Goal: Task Accomplishment & Management: Use online tool/utility

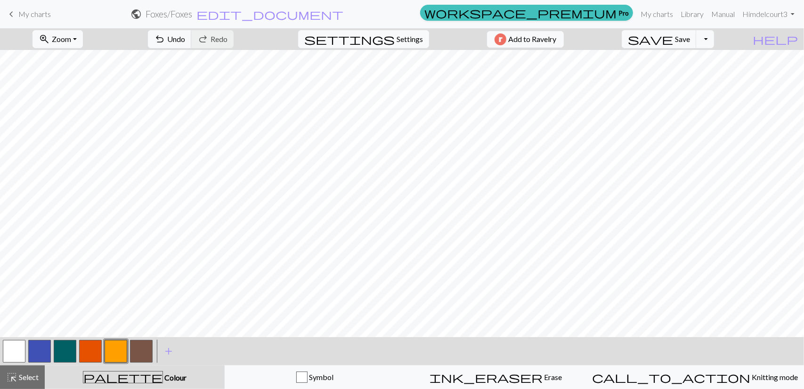
click at [401, 38] on span "Settings" at bounding box center [410, 38] width 26 height 11
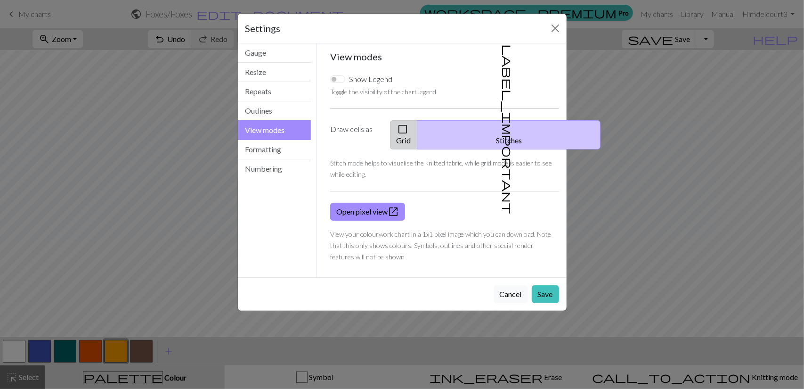
click at [408, 130] on span "check_box_outline_blank" at bounding box center [402, 128] width 11 height 13
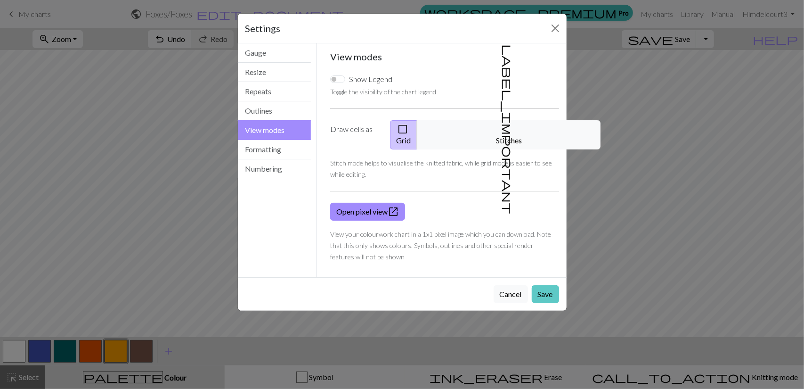
click at [546, 285] on button "Save" at bounding box center [545, 294] width 27 height 18
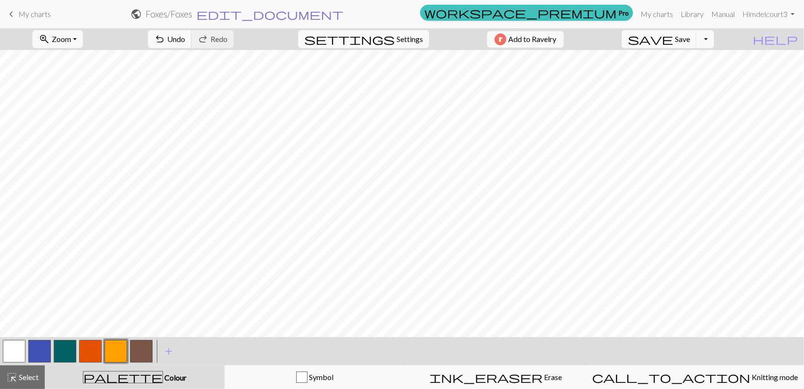
click at [343, 15] on span "edit_document" at bounding box center [269, 14] width 147 height 13
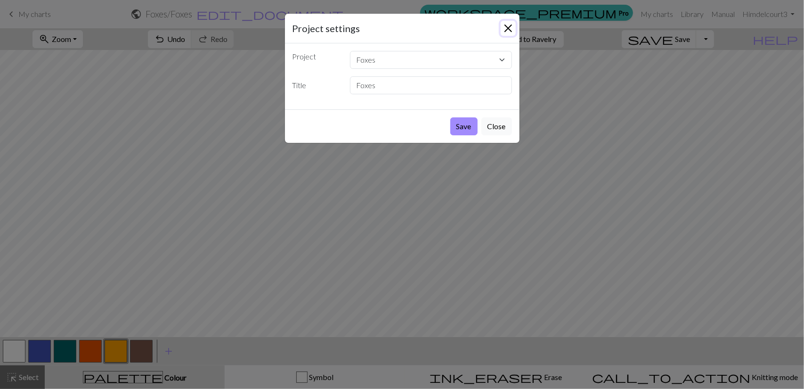
click at [510, 29] on button "Close" at bounding box center [508, 28] width 15 height 15
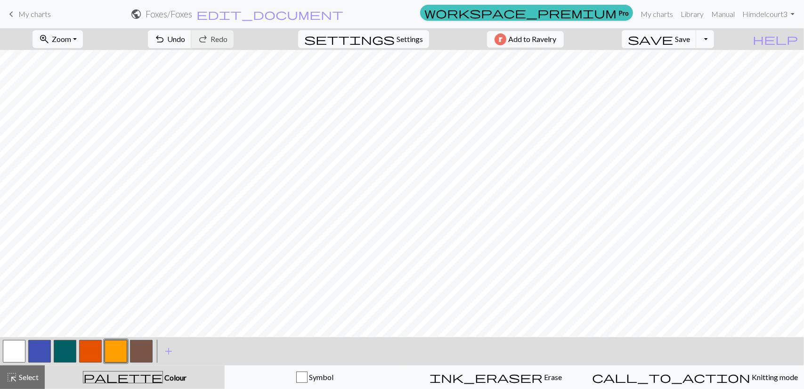
click at [35, 11] on span "My charts" at bounding box center [34, 13] width 33 height 9
click at [343, 17] on span "edit_document" at bounding box center [269, 14] width 147 height 13
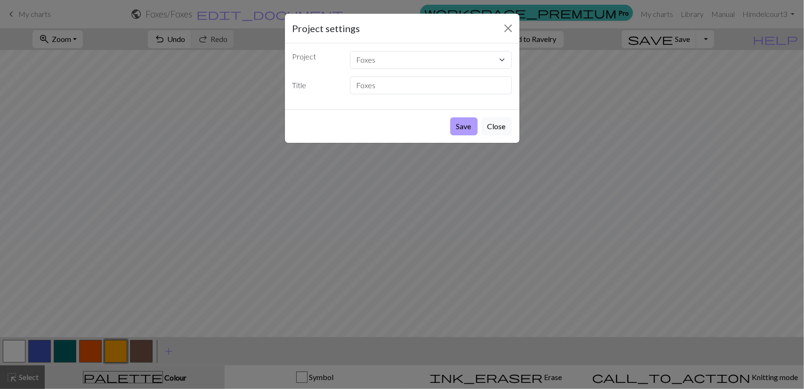
click at [460, 119] on button "Save" at bounding box center [463, 126] width 27 height 18
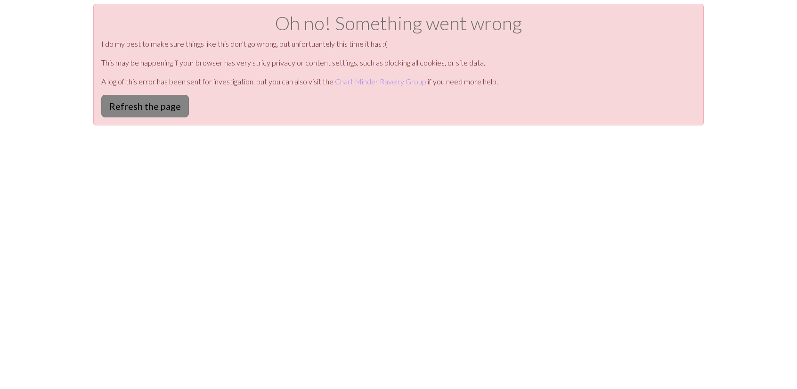
click at [138, 104] on button "Refresh the page" at bounding box center [145, 106] width 88 height 23
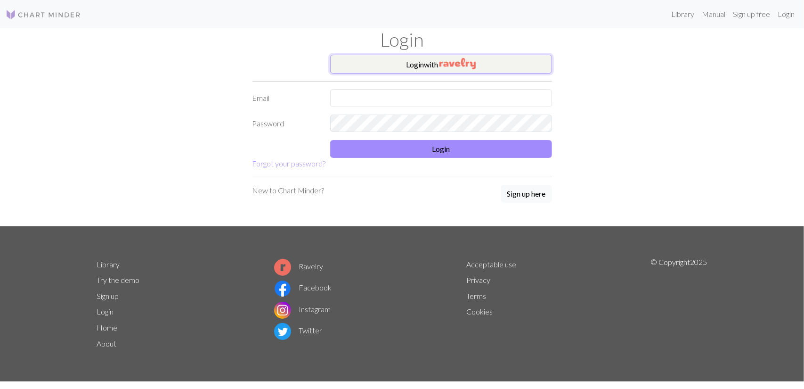
click at [374, 67] on button "Login with" at bounding box center [441, 64] width 222 height 19
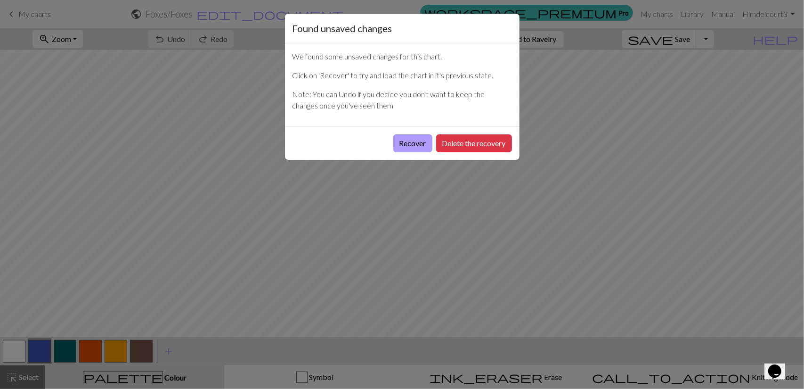
click at [414, 143] on button "Recover" at bounding box center [412, 143] width 39 height 18
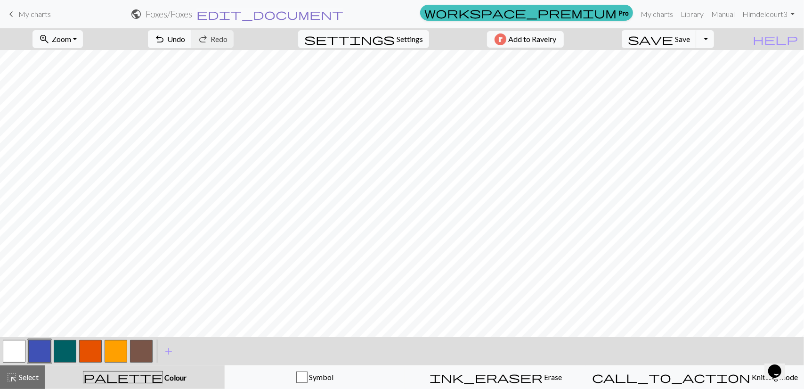
click at [343, 15] on span "edit_document" at bounding box center [269, 14] width 147 height 13
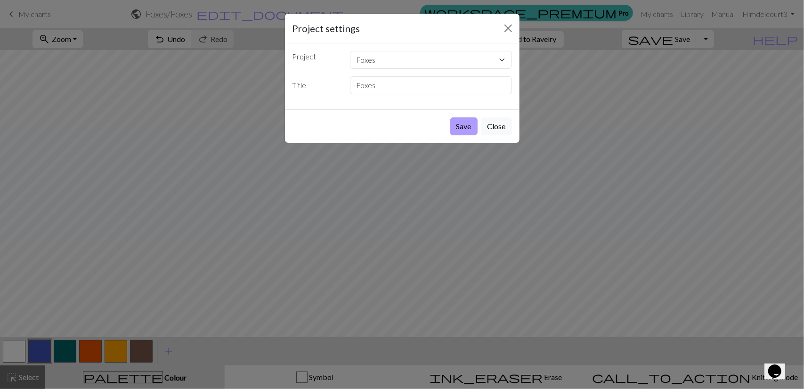
click at [463, 125] on button "Save" at bounding box center [463, 126] width 27 height 18
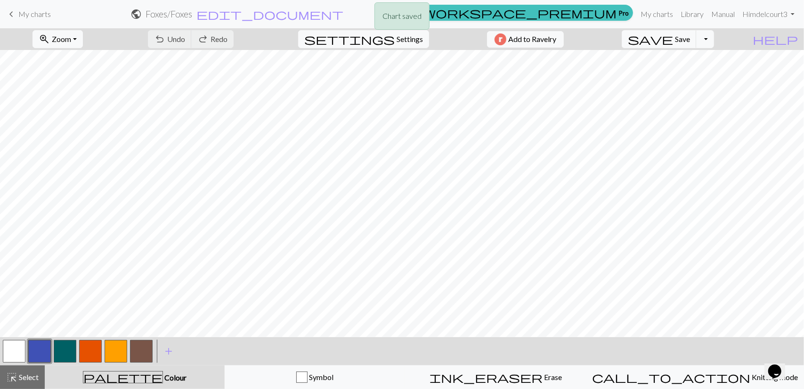
click at [26, 16] on div "Chart saved" at bounding box center [402, 18] width 804 height 37
click at [16, 12] on span "keyboard_arrow_left" at bounding box center [11, 14] width 11 height 13
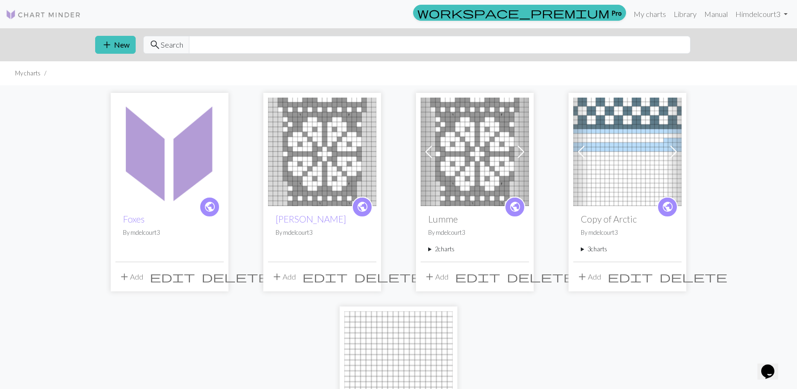
click at [170, 171] on img at bounding box center [169, 152] width 108 height 108
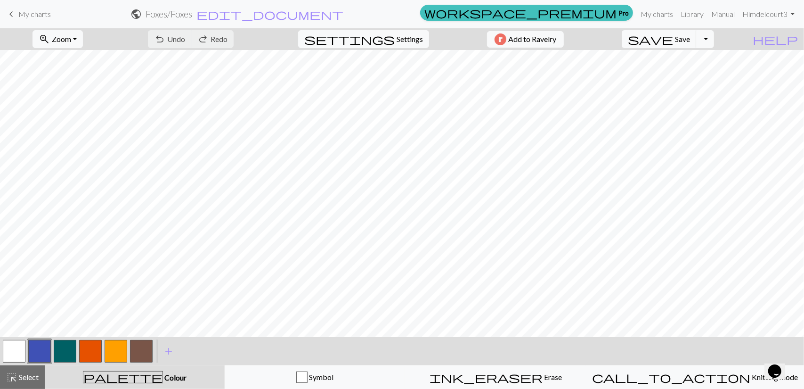
click at [11, 11] on span "keyboard_arrow_left" at bounding box center [11, 14] width 11 height 13
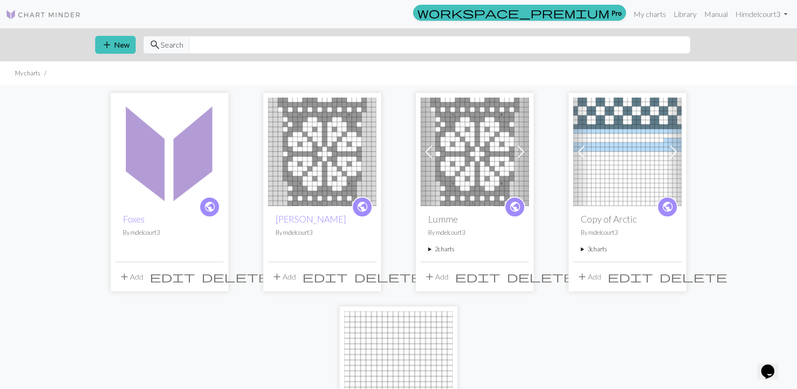
drag, startPoint x: 126, startPoint y: 180, endPoint x: 63, endPoint y: 175, distance: 63.8
click at [63, 175] on div "public Foxes By mdelcourt3 add Add edit delete public Norwood By mdelcourt3 add…" at bounding box center [398, 293] width 797 height 417
click at [141, 278] on button "add Add" at bounding box center [130, 277] width 31 height 18
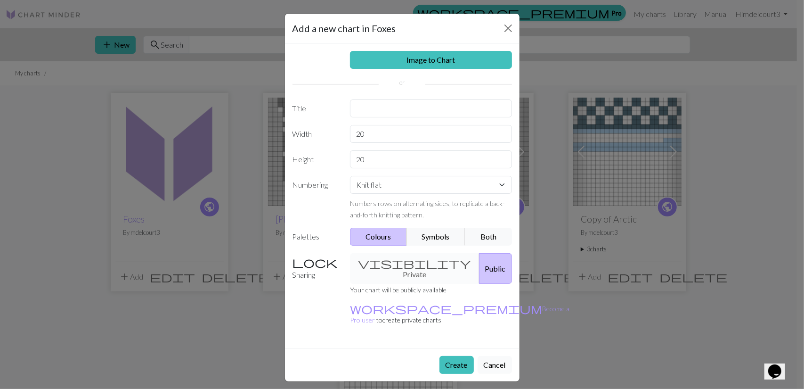
click at [500, 356] on button "Cancel" at bounding box center [495, 365] width 34 height 18
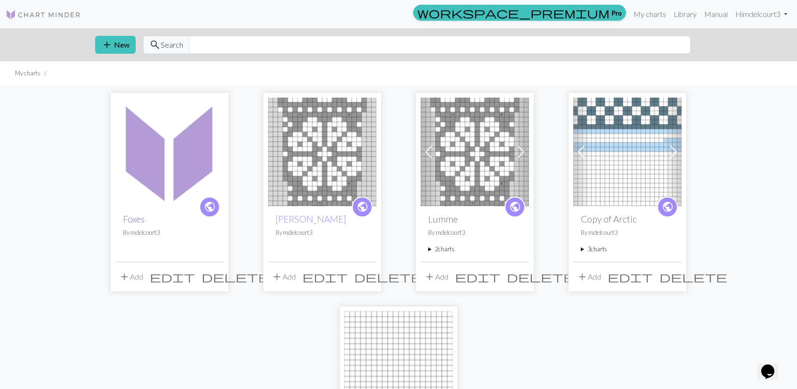
click at [133, 223] on link "Foxes" at bounding box center [134, 218] width 22 height 11
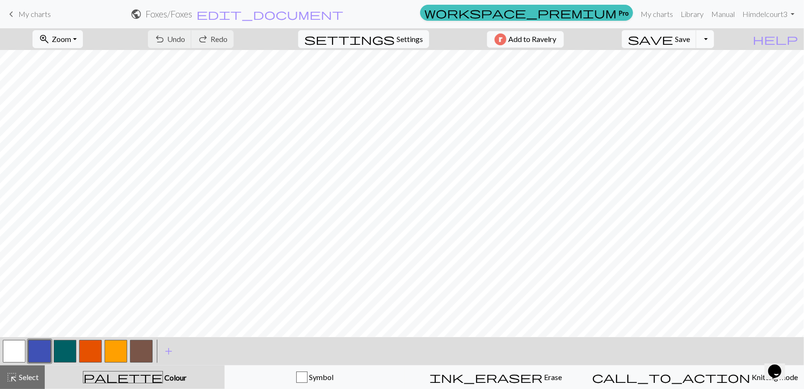
click at [714, 35] on button "Toggle Dropdown" at bounding box center [705, 39] width 18 height 18
click at [702, 59] on button "file_copy Save a copy" at bounding box center [635, 59] width 155 height 15
click at [209, 13] on h2 "Foxes / Copy of Foxes" at bounding box center [169, 13] width 79 height 11
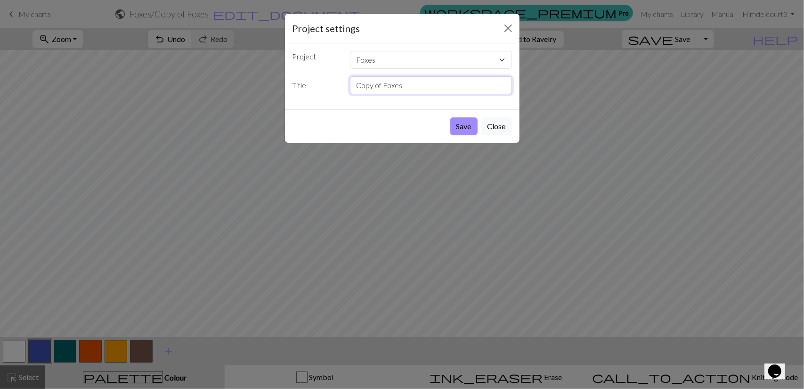
click at [379, 85] on input "Copy of Foxes" at bounding box center [431, 85] width 162 height 18
click at [460, 130] on button "Save" at bounding box center [463, 126] width 27 height 18
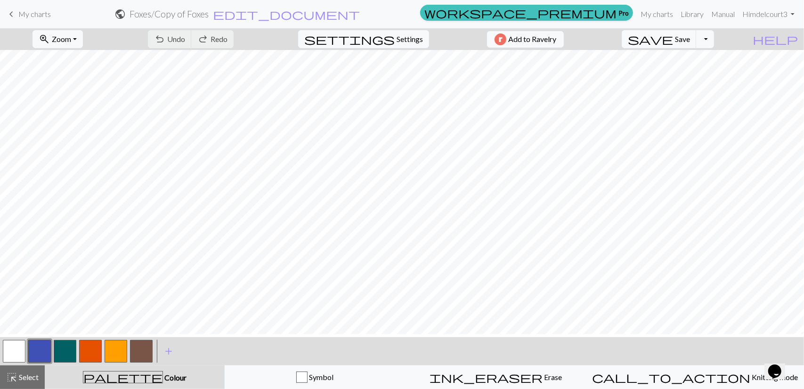
scroll to position [74, 0]
click at [92, 356] on button "button" at bounding box center [90, 351] width 23 height 23
click at [135, 359] on button "button" at bounding box center [141, 351] width 23 height 23
click at [68, 356] on button "button" at bounding box center [65, 351] width 23 height 23
click at [97, 349] on button "button" at bounding box center [90, 351] width 23 height 23
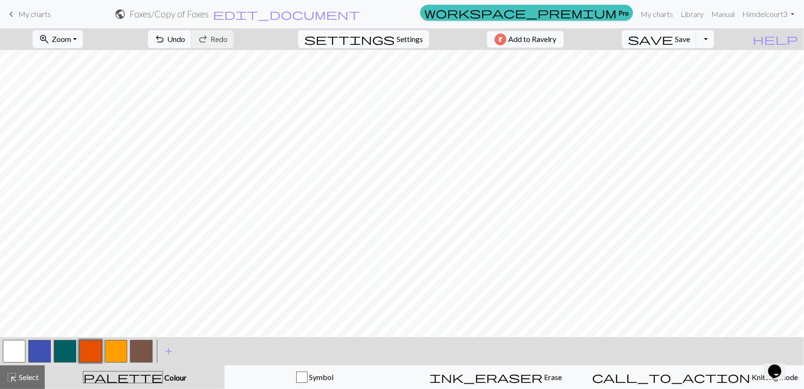
click at [141, 351] on button "button" at bounding box center [141, 351] width 23 height 23
click at [92, 352] on button "button" at bounding box center [90, 351] width 23 height 23
click at [114, 345] on button "button" at bounding box center [116, 351] width 23 height 23
click at [142, 348] on button "button" at bounding box center [141, 351] width 23 height 23
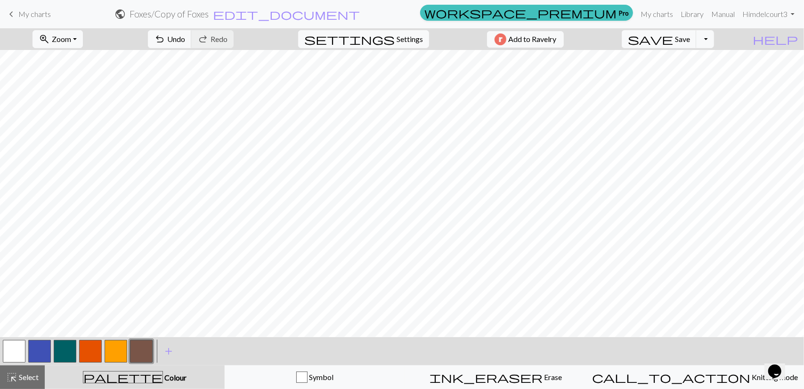
click at [90, 352] on button "button" at bounding box center [90, 351] width 23 height 23
click at [115, 347] on button "button" at bounding box center [116, 351] width 23 height 23
click at [83, 357] on button "button" at bounding box center [90, 351] width 23 height 23
click at [142, 349] on button "button" at bounding box center [141, 351] width 23 height 23
click at [673, 42] on span "save" at bounding box center [650, 39] width 45 height 13
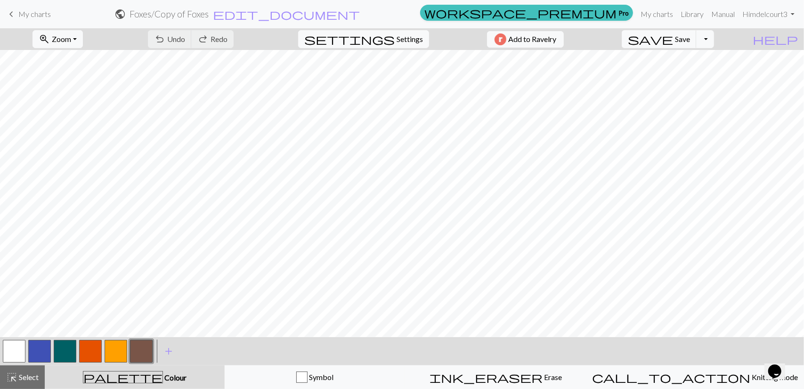
click at [714, 36] on button "Toggle Dropdown" at bounding box center [705, 39] width 18 height 18
click at [699, 73] on button "save_alt Download" at bounding box center [635, 74] width 155 height 15
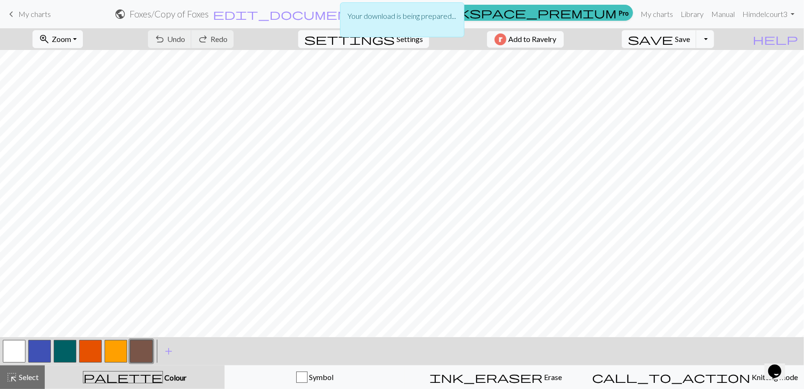
click at [388, 42] on div "Your download is being prepared..." at bounding box center [402, 22] width 124 height 45
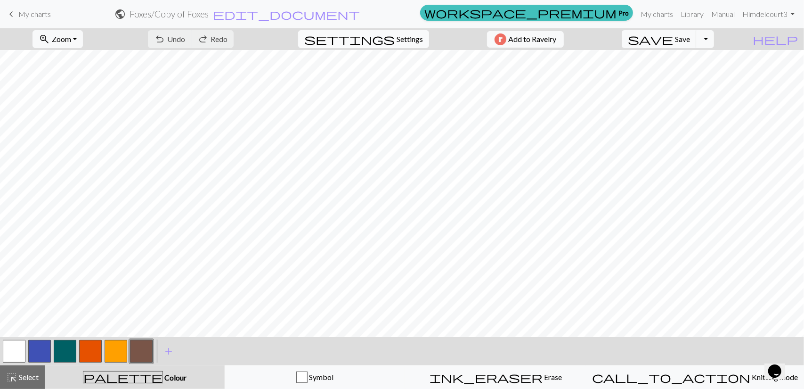
click at [397, 42] on span "Settings" at bounding box center [410, 38] width 26 height 11
select select "aran"
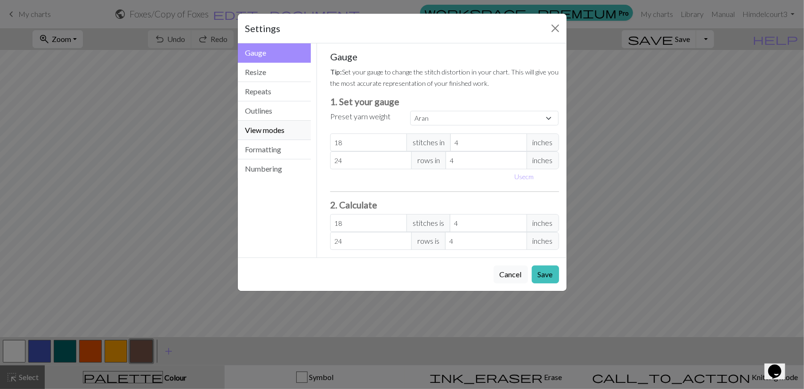
click at [277, 129] on button "View modes" at bounding box center [274, 130] width 73 height 19
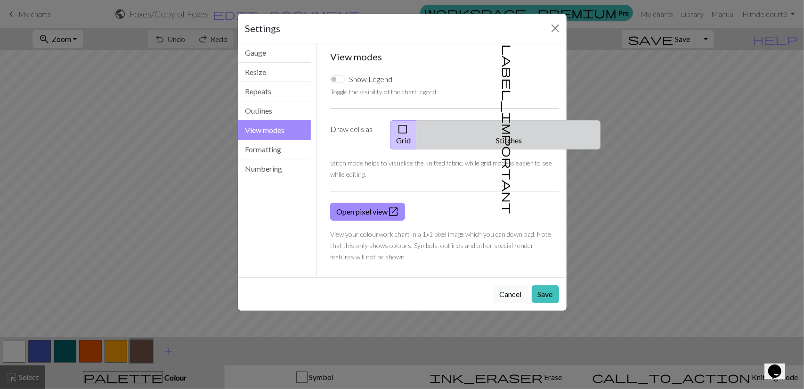
click at [518, 129] on button "label_important Stitches" at bounding box center [509, 134] width 184 height 29
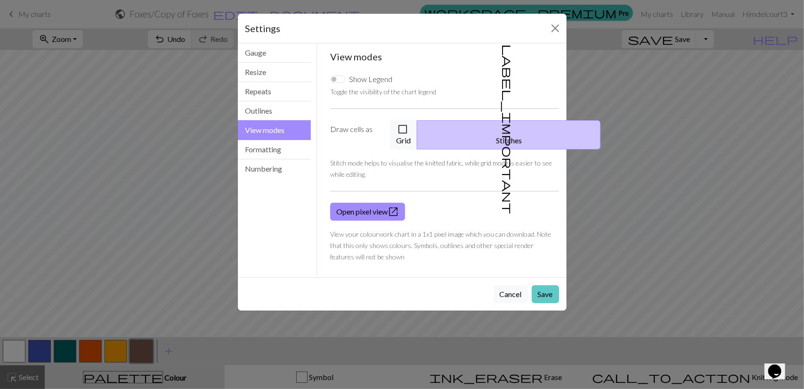
click at [537, 285] on button "Save" at bounding box center [545, 294] width 27 height 18
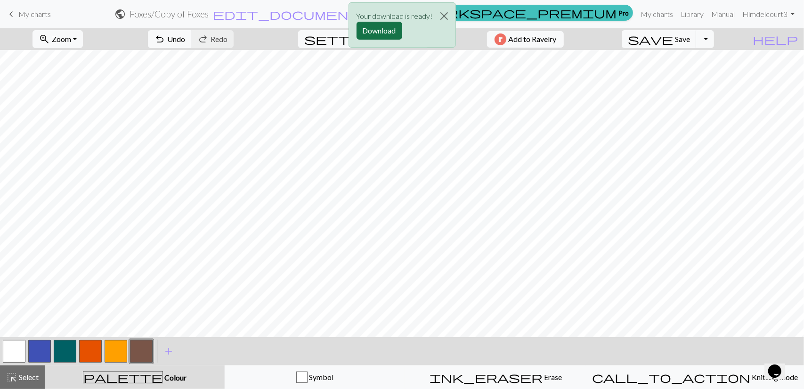
click at [382, 28] on button "Download" at bounding box center [380, 31] width 46 height 18
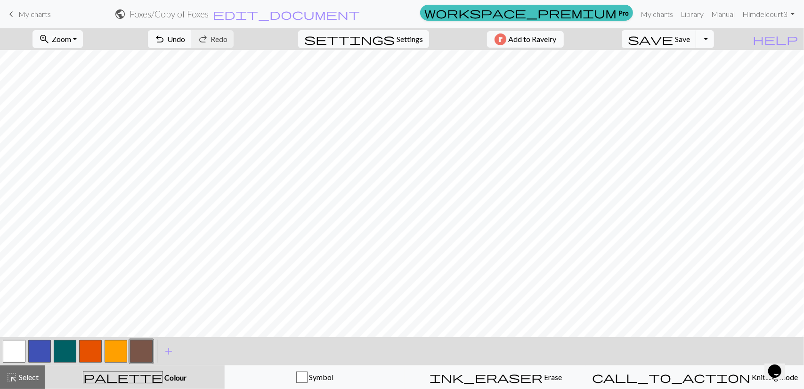
click at [714, 37] on button "Toggle Dropdown" at bounding box center [705, 39] width 18 height 18
click at [710, 74] on button "save_alt Download" at bounding box center [635, 74] width 155 height 15
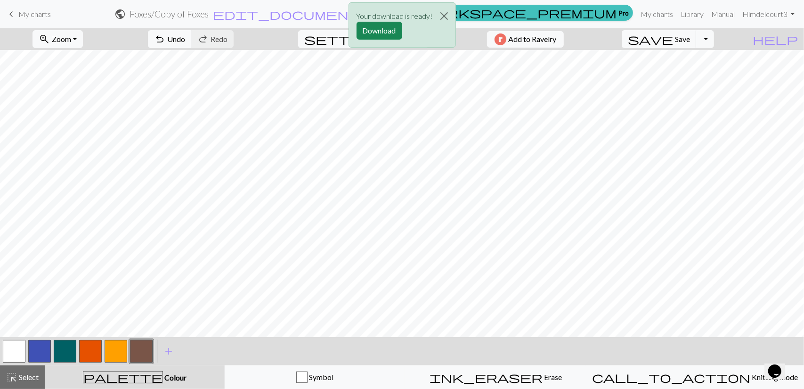
click at [498, 9] on div "Your download is ready! Download" at bounding box center [402, 27] width 804 height 55
click at [394, 30] on button "Download" at bounding box center [380, 31] width 46 height 18
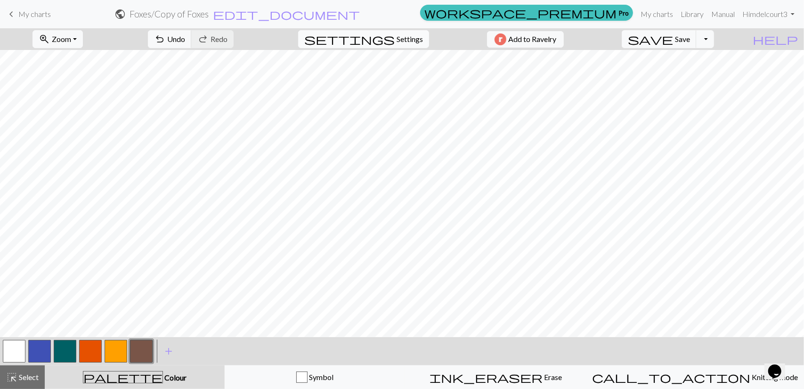
click at [384, 38] on span "settings" at bounding box center [349, 39] width 90 height 13
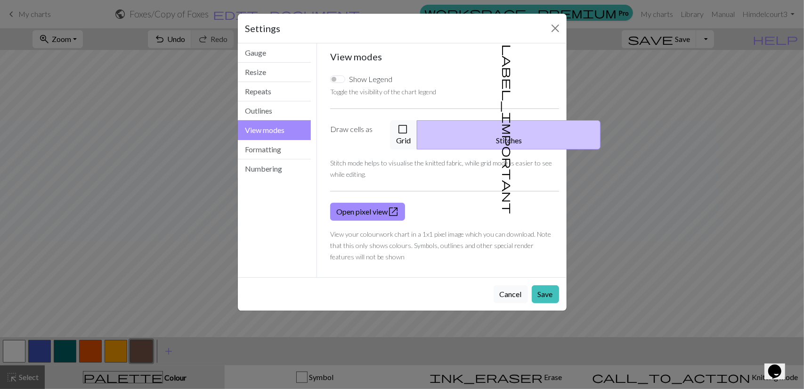
click at [283, 130] on button "View modes" at bounding box center [274, 130] width 73 height 20
click at [408, 124] on span "check_box_outline_blank" at bounding box center [402, 128] width 11 height 13
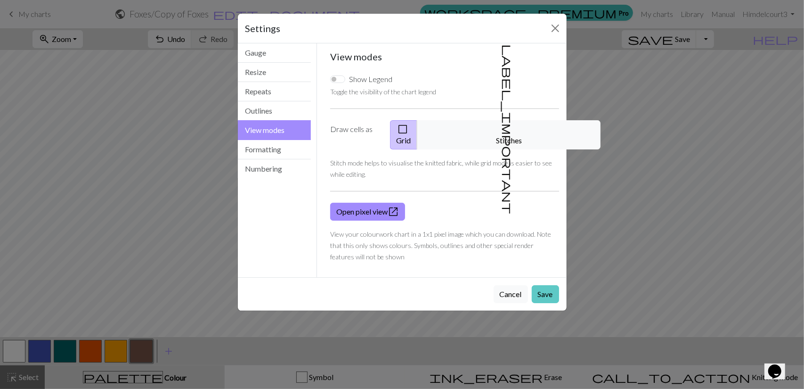
click at [543, 286] on button "Save" at bounding box center [545, 294] width 27 height 18
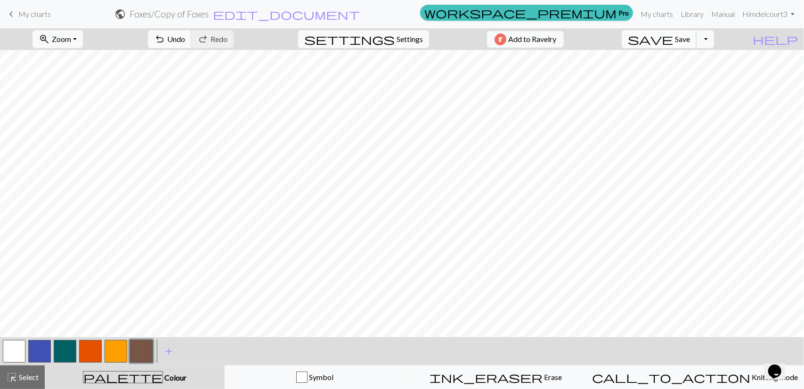
click at [690, 37] on span "Save" at bounding box center [682, 38] width 15 height 9
click at [92, 347] on button "button" at bounding box center [90, 351] width 23 height 23
click at [138, 347] on button "button" at bounding box center [141, 351] width 23 height 23
click at [17, 344] on button "button" at bounding box center [14, 351] width 23 height 23
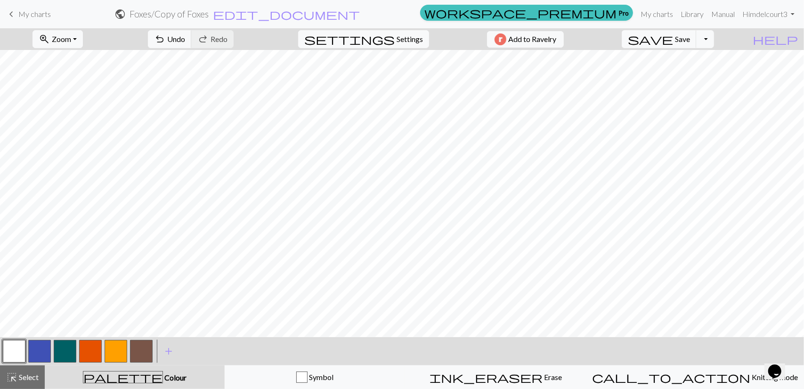
click at [139, 352] on button "button" at bounding box center [141, 351] width 23 height 23
click at [95, 347] on button "button" at bounding box center [90, 351] width 23 height 23
click at [127, 347] on div at bounding box center [115, 350] width 25 height 25
click at [120, 350] on button "button" at bounding box center [116, 351] width 23 height 23
click at [148, 351] on button "button" at bounding box center [141, 351] width 23 height 23
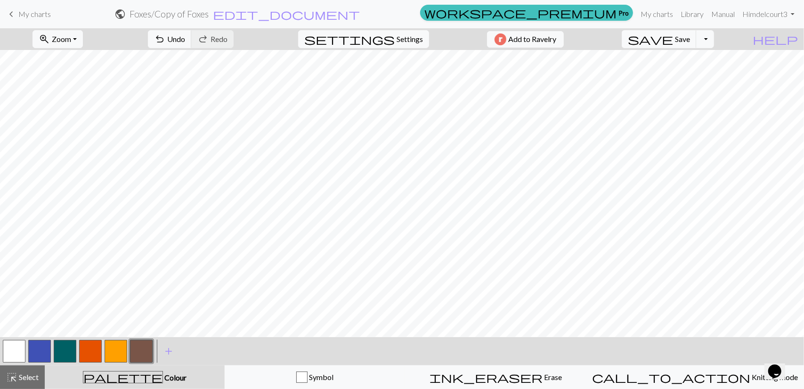
click at [116, 357] on button "button" at bounding box center [116, 351] width 23 height 23
click at [146, 353] on button "button" at bounding box center [141, 351] width 23 height 23
click at [114, 358] on button "button" at bounding box center [116, 351] width 23 height 23
click at [94, 356] on button "button" at bounding box center [90, 351] width 23 height 23
click at [690, 37] on span "Save" at bounding box center [682, 38] width 15 height 9
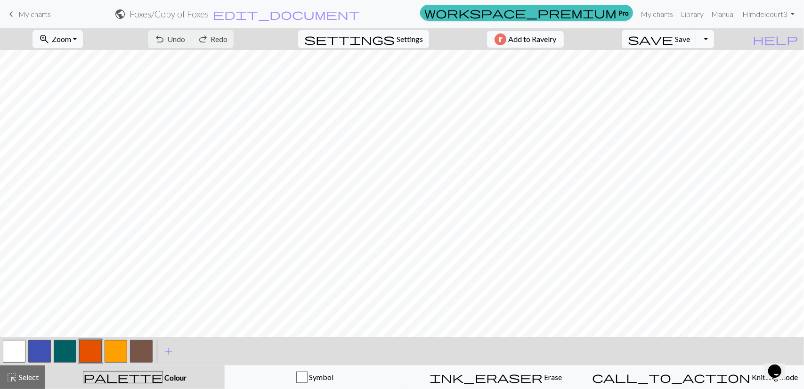
click at [714, 41] on button "Toggle Dropdown" at bounding box center [705, 39] width 18 height 18
click at [401, 33] on span "Settings" at bounding box center [410, 38] width 26 height 11
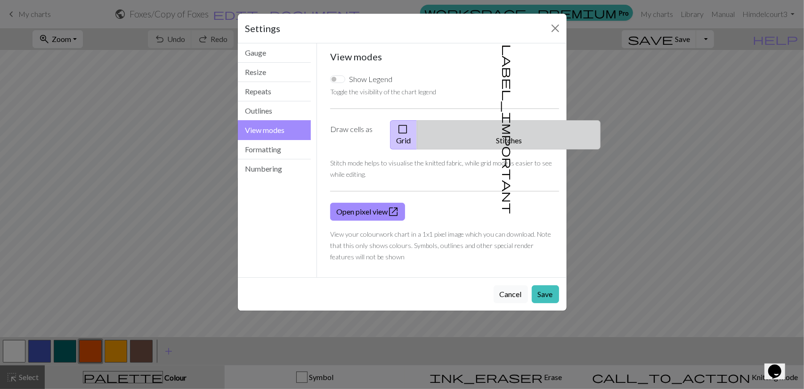
click at [525, 128] on button "label_important Stitches" at bounding box center [509, 134] width 184 height 29
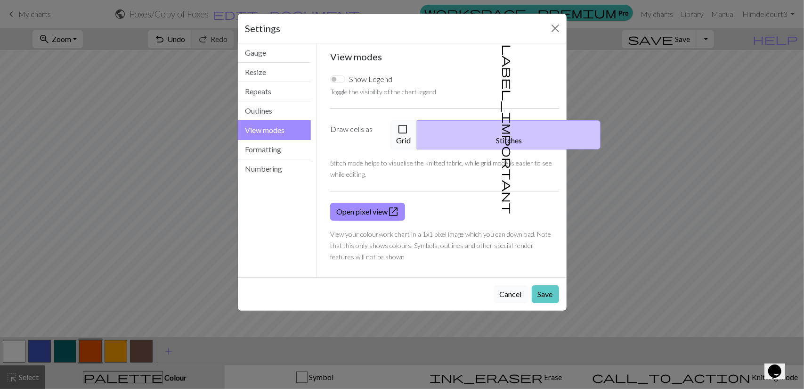
click at [547, 285] on button "Save" at bounding box center [545, 294] width 27 height 18
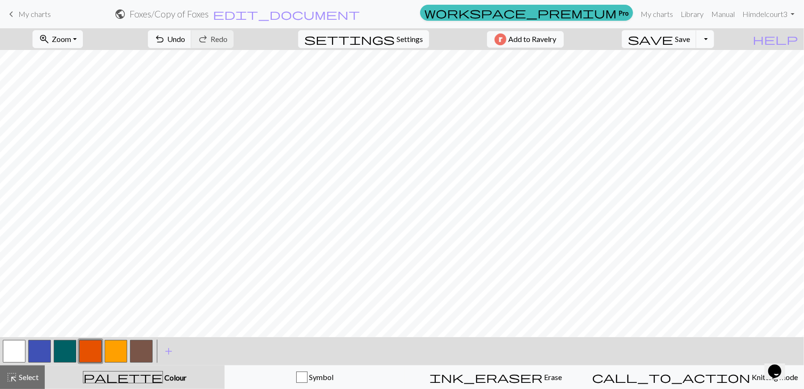
click at [714, 39] on button "Toggle Dropdown" at bounding box center [705, 39] width 18 height 18
click at [709, 73] on button "save_alt Download" at bounding box center [635, 74] width 155 height 15
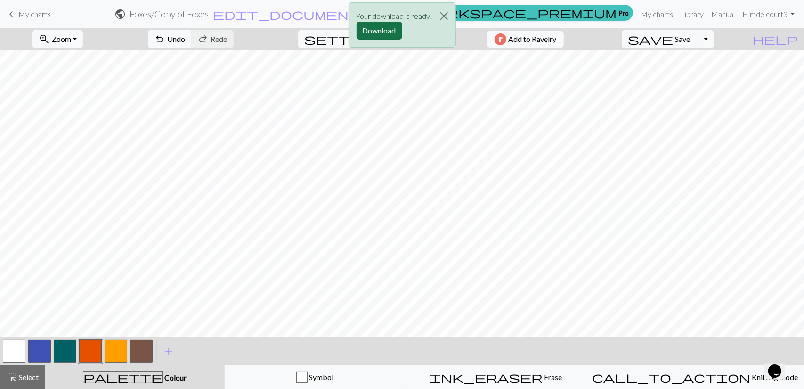
click at [377, 27] on button "Download" at bounding box center [380, 31] width 46 height 18
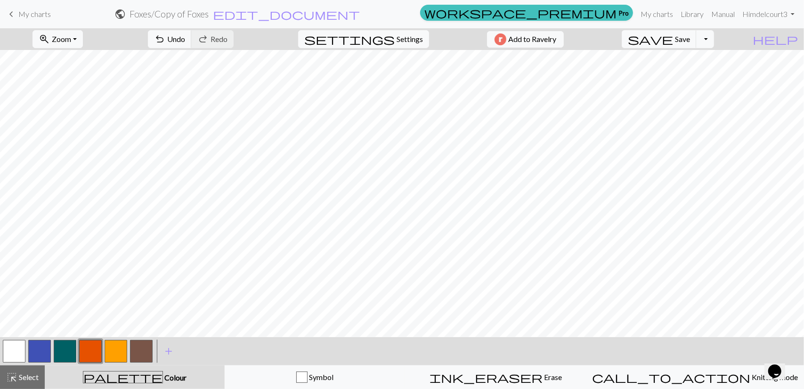
click at [474, 33] on div "zoom_in Zoom Zoom Fit all Fit width Fit height 50% 100% 150% 200% undo Undo Und…" at bounding box center [373, 39] width 747 height 22
click at [397, 35] on span "Settings" at bounding box center [410, 38] width 26 height 11
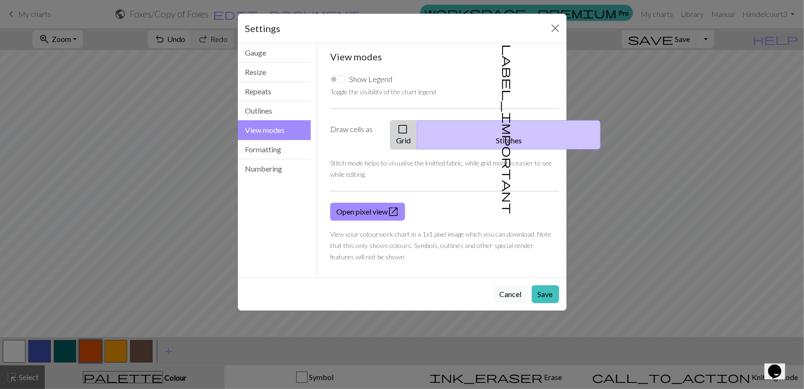
click at [417, 120] on button "check_box_outline_blank Grid" at bounding box center [403, 134] width 27 height 29
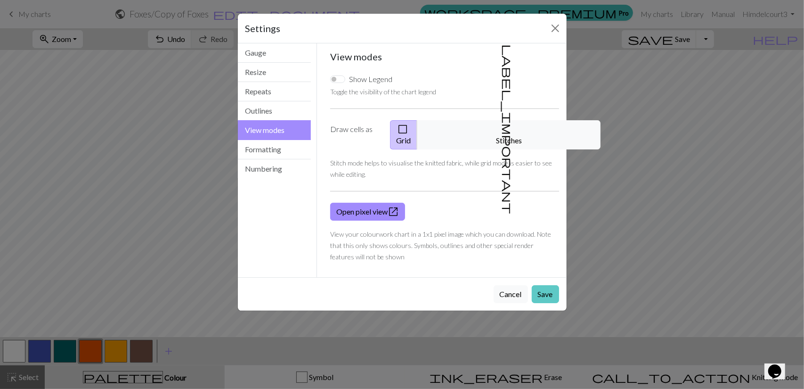
click at [550, 285] on button "Save" at bounding box center [545, 294] width 27 height 18
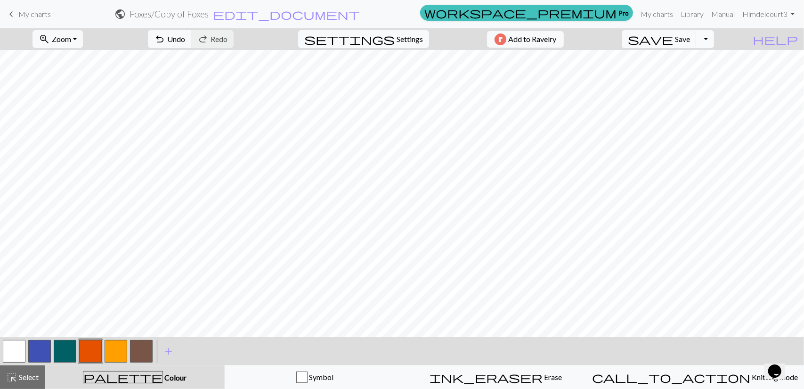
click at [714, 42] on button "Toggle Dropdown" at bounding box center [705, 39] width 18 height 18
click at [707, 76] on button "save_alt Download" at bounding box center [635, 74] width 155 height 15
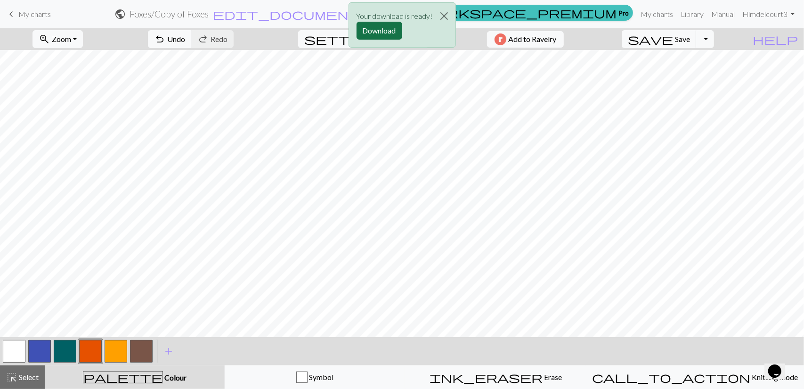
click at [388, 27] on button "Download" at bounding box center [380, 31] width 46 height 18
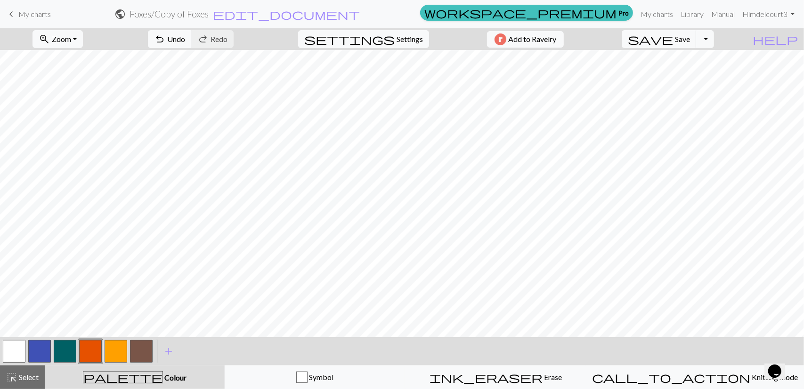
click at [22, 352] on button "button" at bounding box center [14, 351] width 23 height 23
click at [89, 355] on button "button" at bounding box center [90, 351] width 23 height 23
click at [62, 351] on button "button" at bounding box center [65, 351] width 23 height 23
click at [26, 378] on span "Select" at bounding box center [27, 376] width 21 height 9
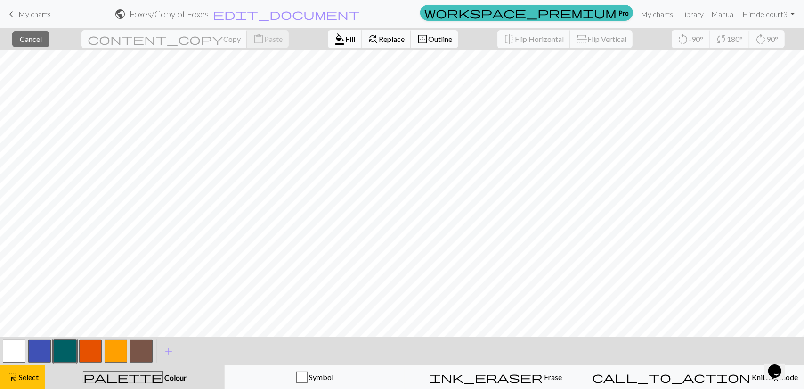
click at [345, 42] on span "Fill" at bounding box center [350, 38] width 10 height 9
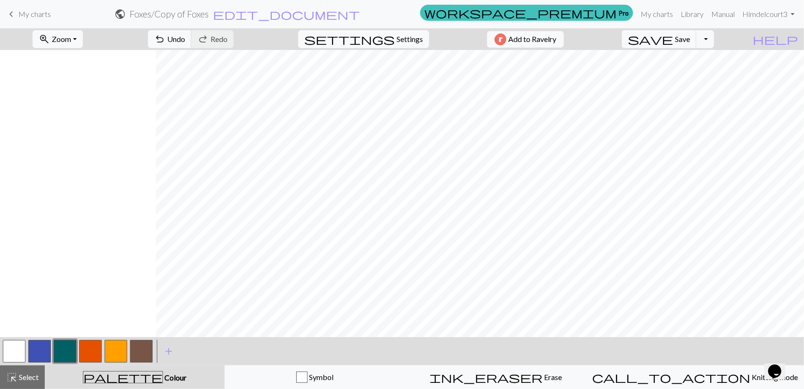
scroll to position [359, 156]
click at [17, 379] on span "Select" at bounding box center [27, 376] width 21 height 9
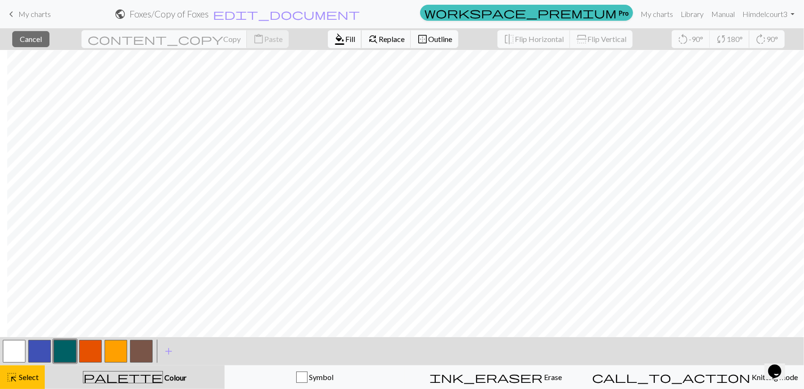
click at [345, 41] on span "Fill" at bounding box center [350, 38] width 10 height 9
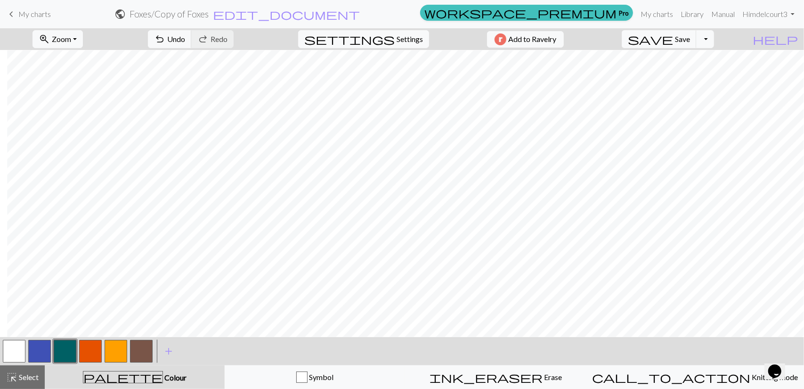
click at [146, 348] on button "button" at bounding box center [141, 351] width 23 height 23
click at [27, 376] on span "Select" at bounding box center [27, 376] width 21 height 9
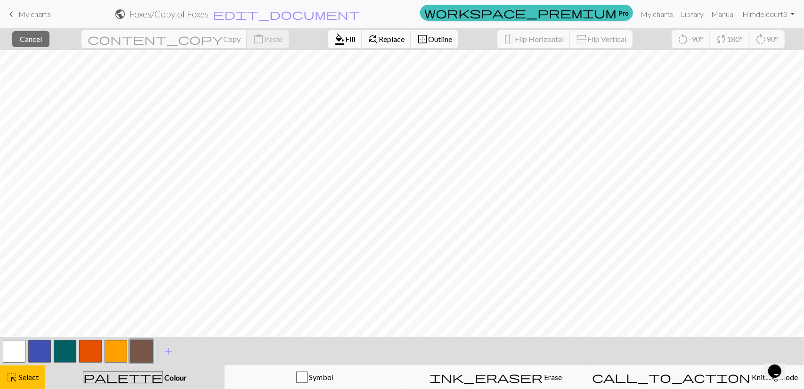
click at [328, 44] on button "format_color_fill Fill" at bounding box center [345, 39] width 34 height 18
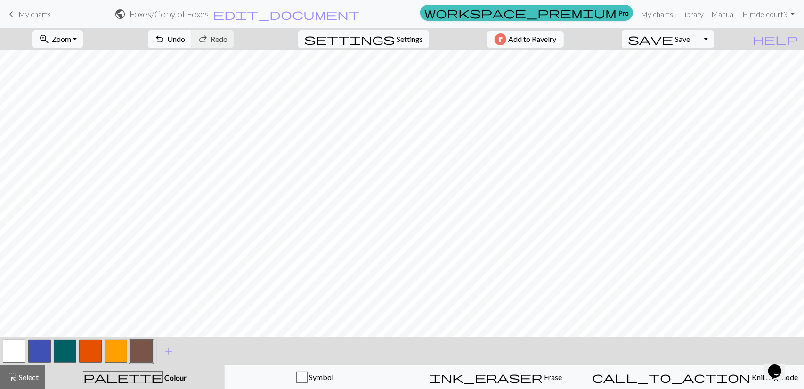
click at [152, 349] on button "button" at bounding box center [141, 351] width 23 height 23
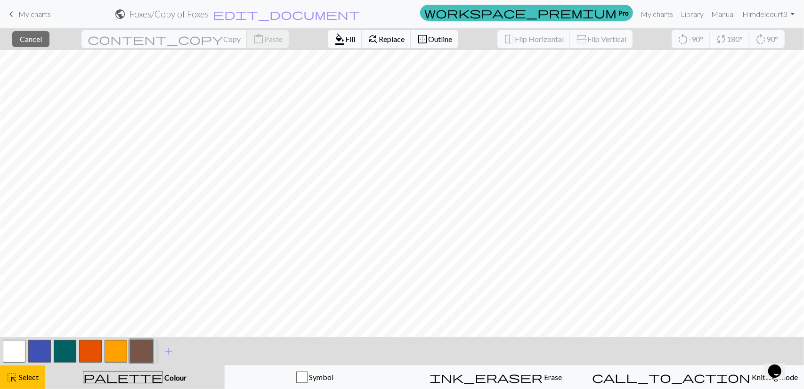
click at [345, 42] on span "Fill" at bounding box center [350, 38] width 10 height 9
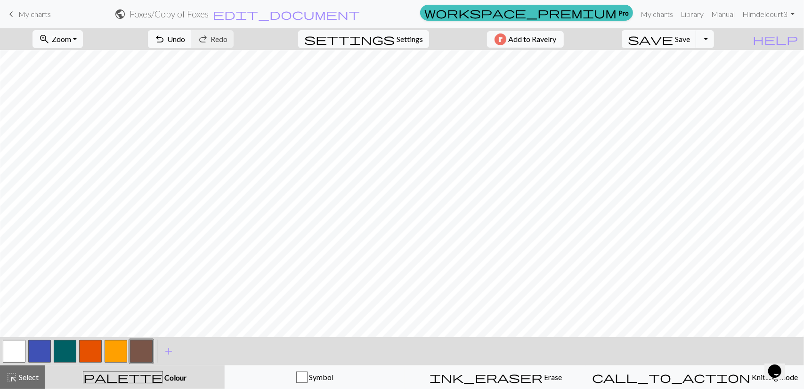
click at [62, 357] on button "button" at bounding box center [65, 351] width 23 height 23
click at [139, 350] on button "button" at bounding box center [141, 351] width 23 height 23
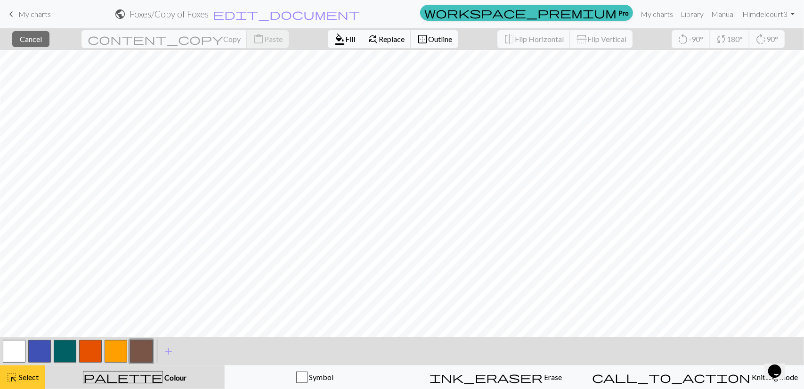
click at [33, 387] on button "highlight_alt Select Select" at bounding box center [22, 377] width 45 height 24
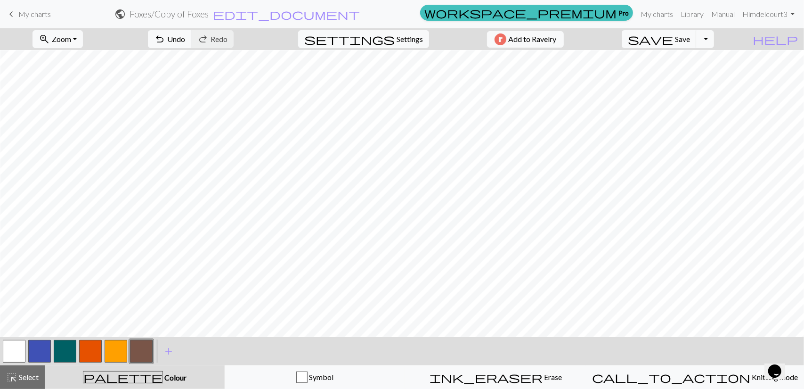
click at [145, 345] on button "button" at bounding box center [141, 351] width 23 height 23
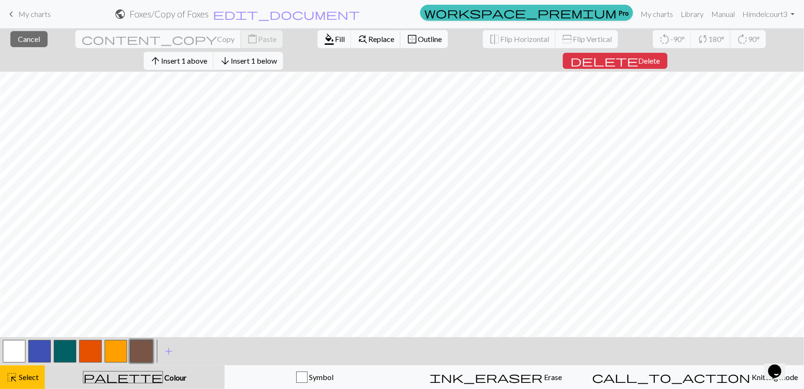
click at [468, 349] on div "< > add Add a colour" at bounding box center [402, 351] width 804 height 28
click at [166, 379] on div "palette Colour Colour" at bounding box center [134, 377] width 169 height 12
click at [0, 375] on button "highlight_alt Select Select" at bounding box center [22, 377] width 45 height 24
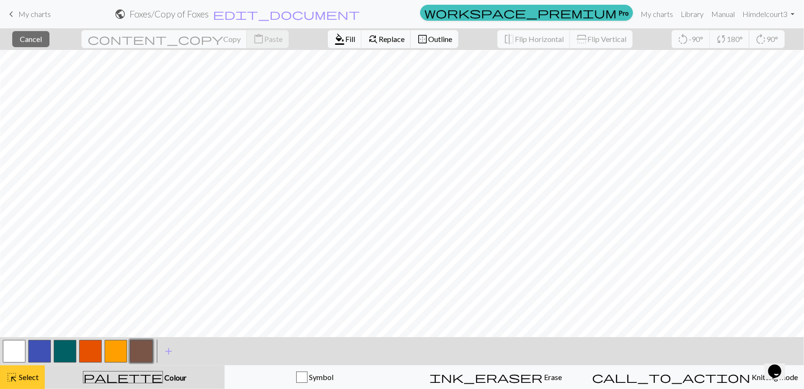
click at [28, 369] on button "highlight_alt Select Select" at bounding box center [22, 377] width 45 height 24
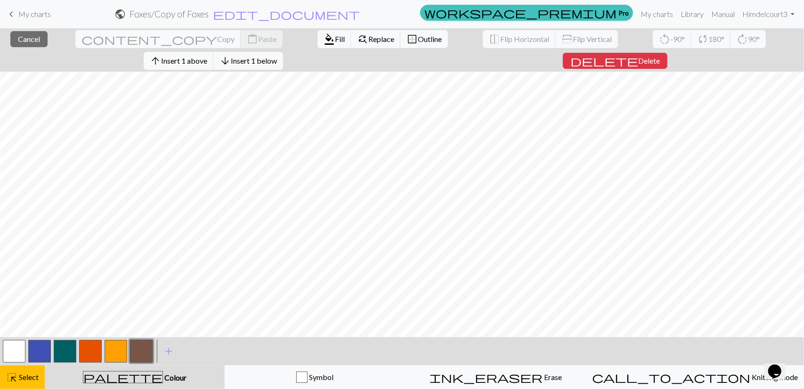
click at [147, 347] on button "button" at bounding box center [141, 351] width 23 height 23
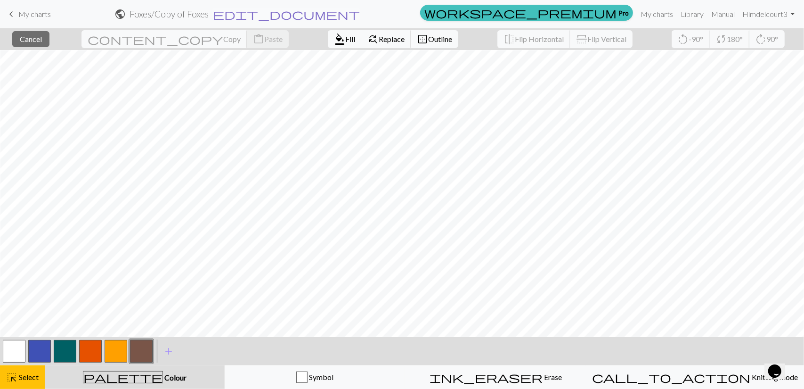
click at [360, 13] on span "edit_document" at bounding box center [286, 14] width 147 height 13
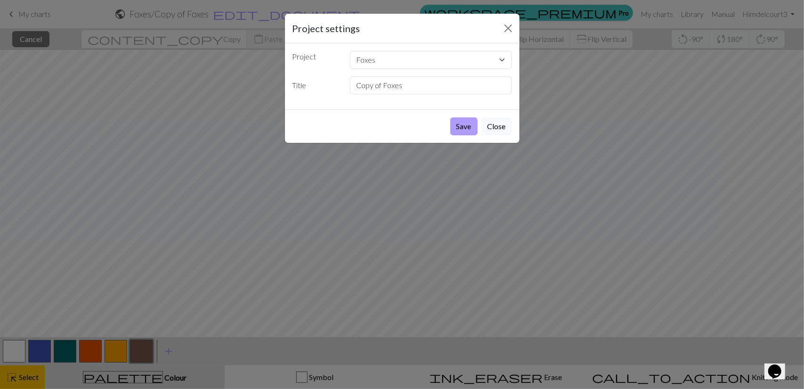
click at [474, 127] on button "Save" at bounding box center [463, 126] width 27 height 18
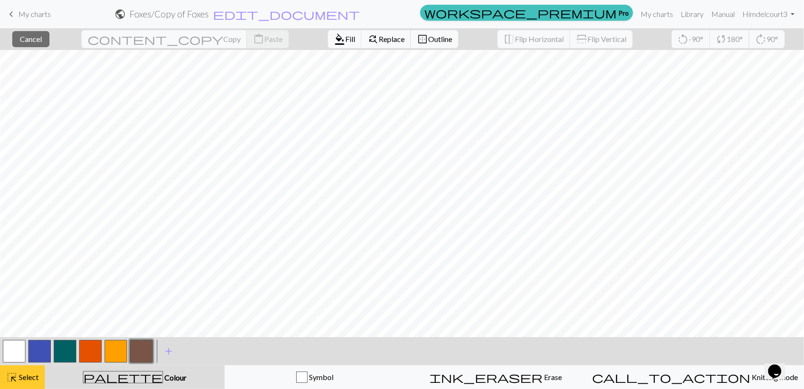
click at [23, 376] on span "Select" at bounding box center [27, 376] width 21 height 9
click at [334, 38] on span "format_color_fill" at bounding box center [339, 39] width 11 height 13
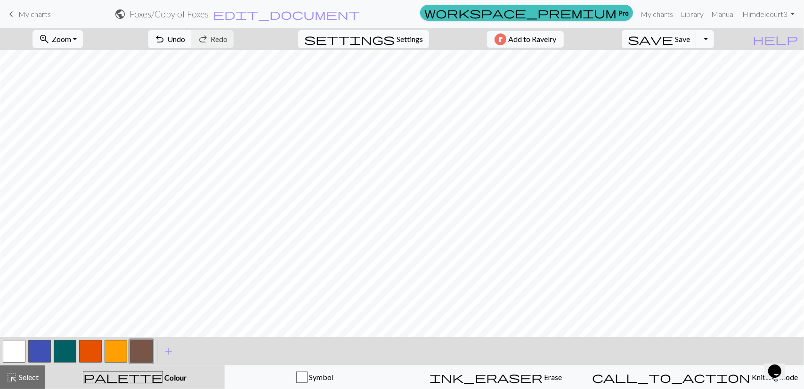
click at [144, 351] on button "button" at bounding box center [141, 351] width 23 height 23
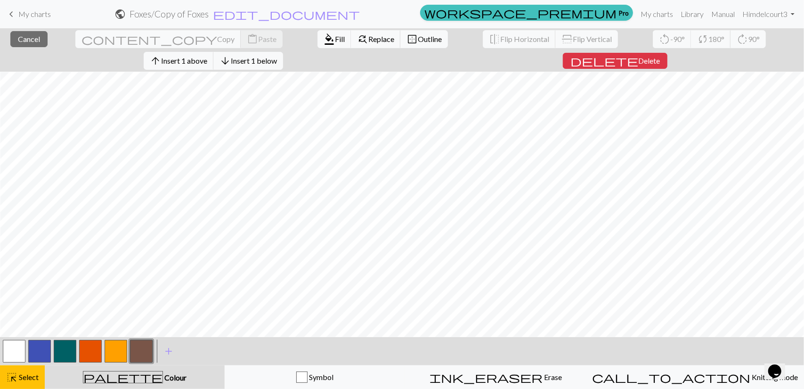
click at [24, 17] on span "My charts" at bounding box center [34, 13] width 33 height 9
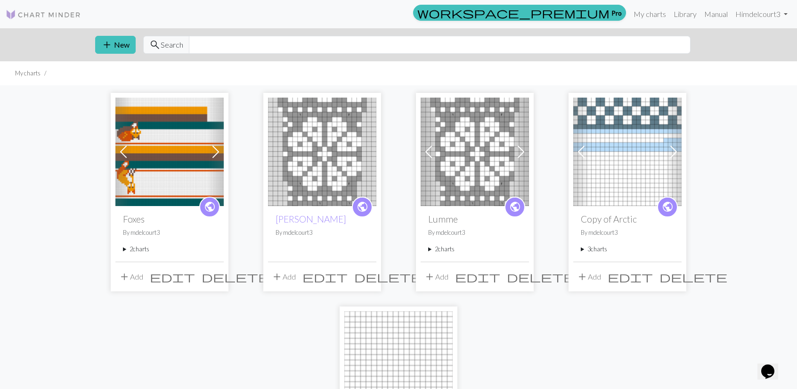
click at [164, 154] on img at bounding box center [169, 152] width 108 height 108
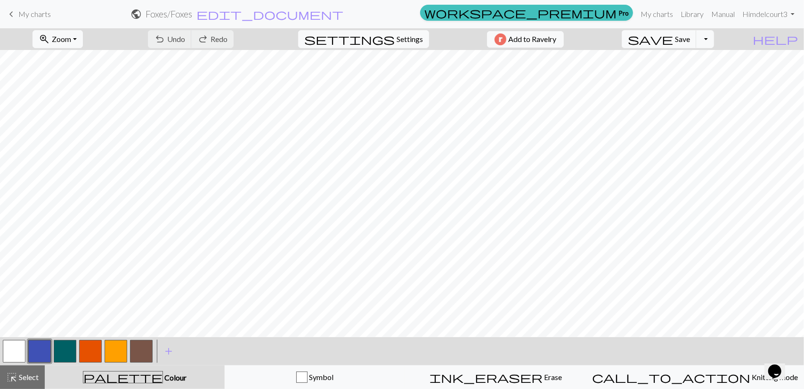
click at [25, 11] on span "My charts" at bounding box center [34, 13] width 33 height 9
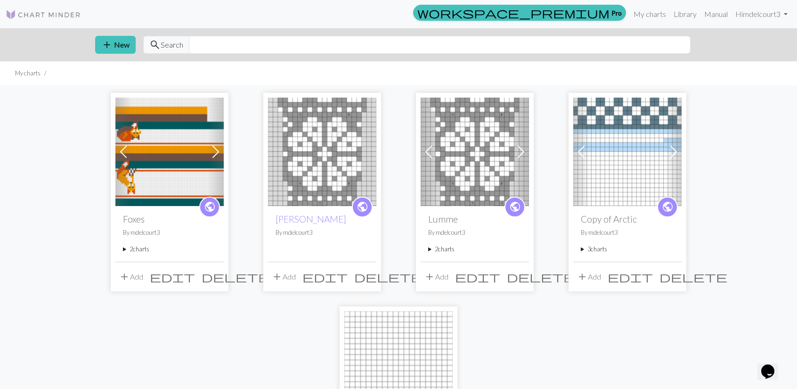
click at [134, 248] on summary "2 charts" at bounding box center [169, 249] width 93 height 9
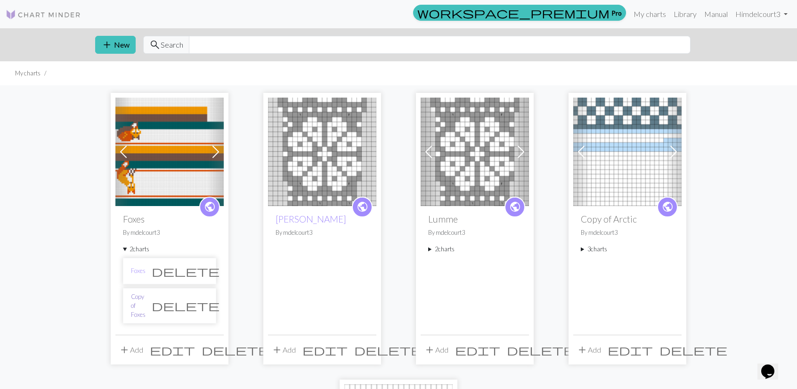
click at [146, 303] on link "Copy of Foxes" at bounding box center [138, 305] width 15 height 27
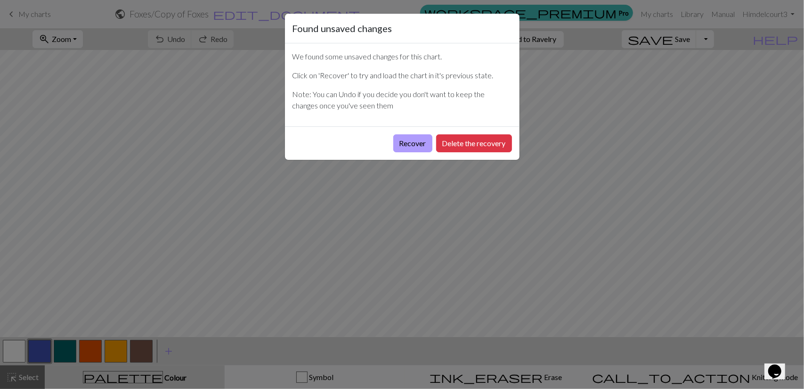
click at [420, 143] on button "Recover" at bounding box center [412, 143] width 39 height 18
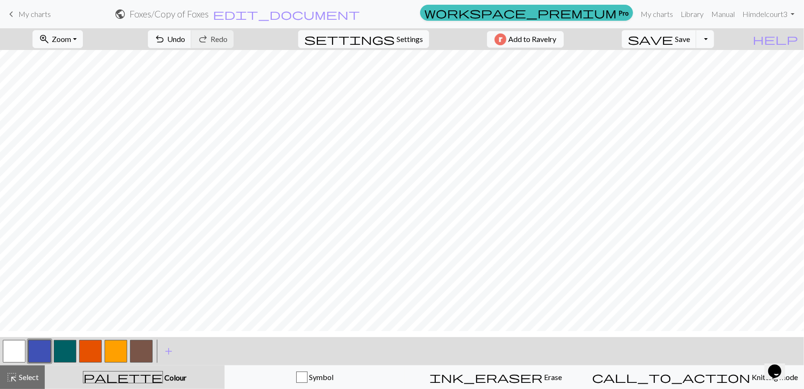
scroll to position [354, 0]
click at [152, 343] on button "button" at bounding box center [141, 351] width 23 height 23
click at [122, 346] on button "button" at bounding box center [116, 351] width 23 height 23
click at [25, 382] on div "highlight_alt Select Select" at bounding box center [22, 376] width 33 height 11
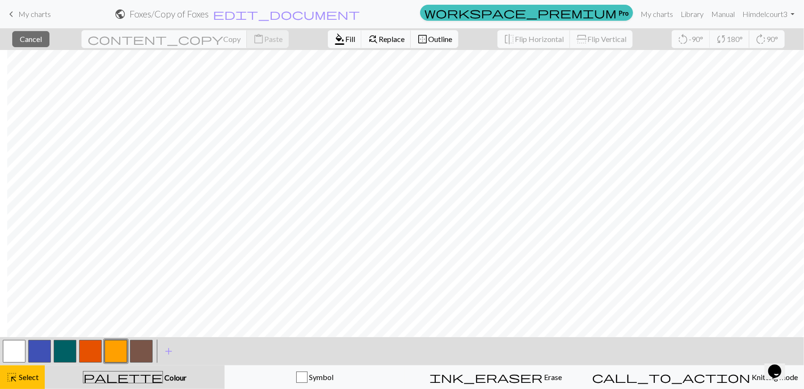
scroll to position [237, 128]
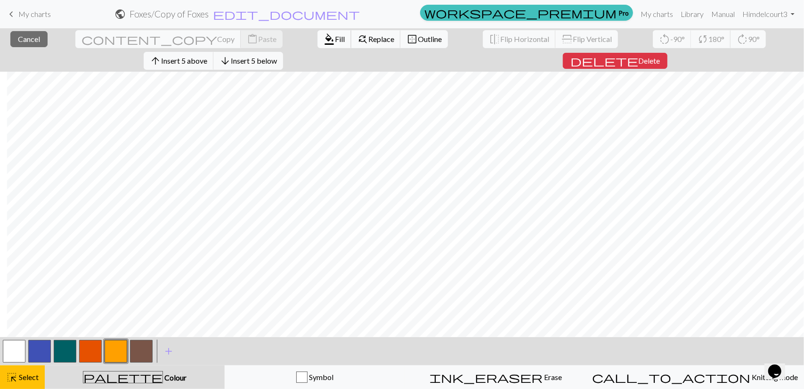
click at [318, 33] on button "format_color_fill Fill" at bounding box center [335, 39] width 34 height 18
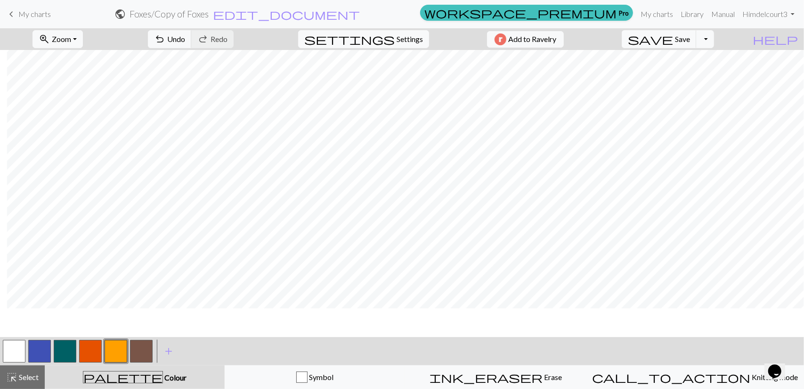
scroll to position [146, 128]
click at [7, 359] on button "button" at bounding box center [14, 351] width 23 height 23
click at [22, 376] on span "Select" at bounding box center [27, 376] width 21 height 9
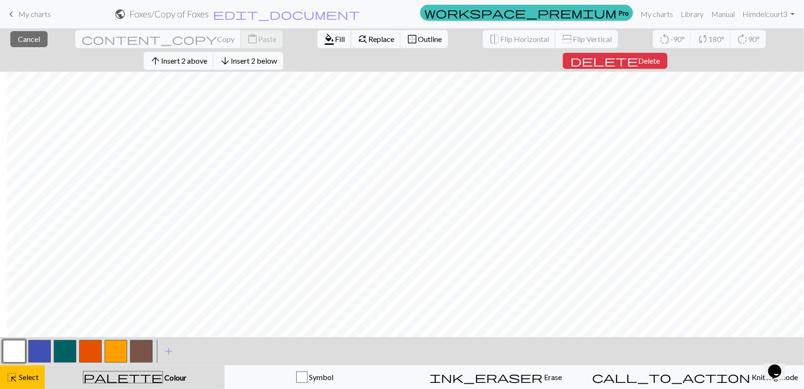
click at [335, 41] on span "Fill" at bounding box center [340, 38] width 10 height 9
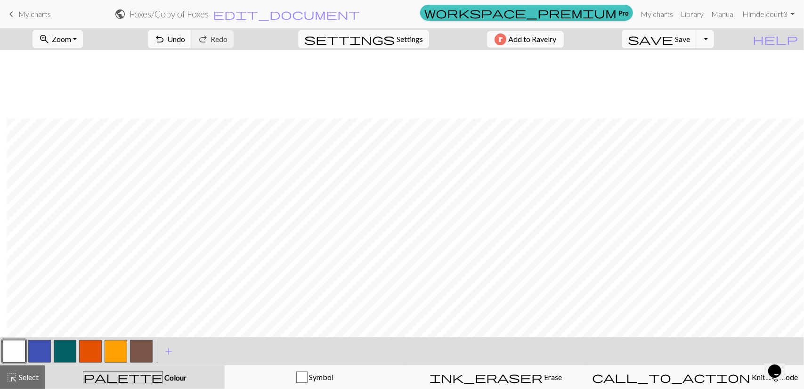
scroll to position [419, 128]
click at [673, 37] on span "save" at bounding box center [650, 39] width 45 height 13
click at [65, 354] on button "button" at bounding box center [65, 351] width 23 height 23
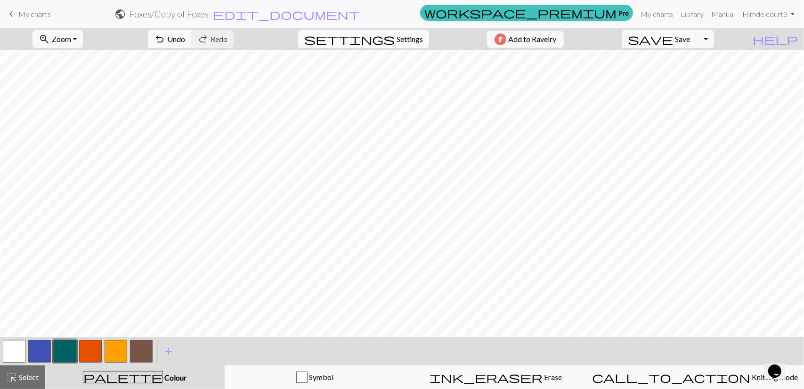
click at [150, 344] on button "button" at bounding box center [141, 351] width 23 height 23
click at [690, 41] on span "Save" at bounding box center [682, 38] width 15 height 9
click at [714, 39] on button "Toggle Dropdown" at bounding box center [705, 39] width 18 height 18
click at [699, 76] on button "save_alt Download" at bounding box center [635, 74] width 155 height 15
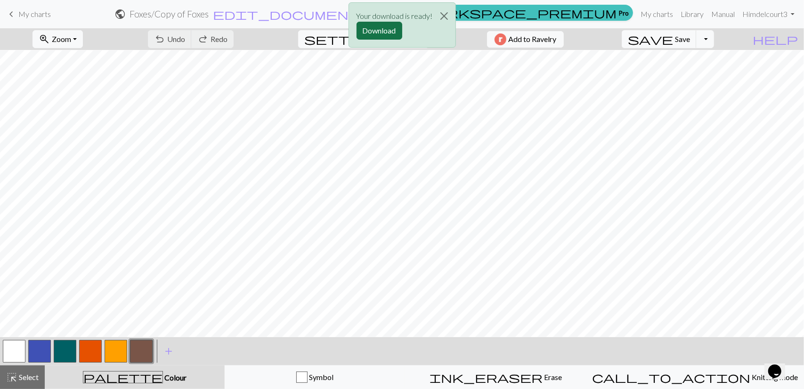
click at [378, 29] on button "Download" at bounding box center [380, 31] width 46 height 18
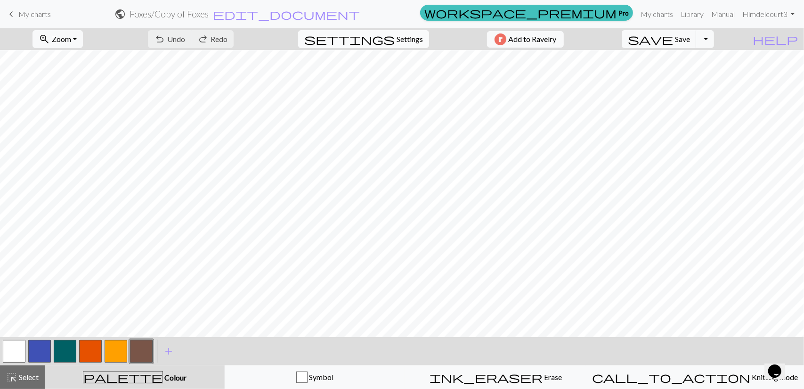
click at [389, 47] on button "settings Settings" at bounding box center [363, 39] width 131 height 18
select select "aran"
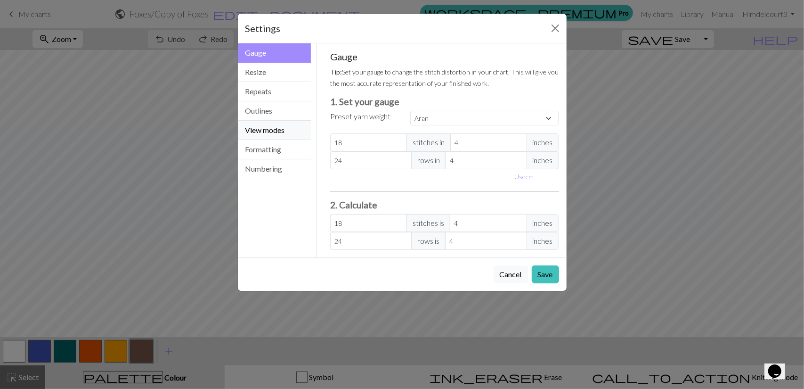
click at [276, 132] on button "View modes" at bounding box center [274, 130] width 73 height 19
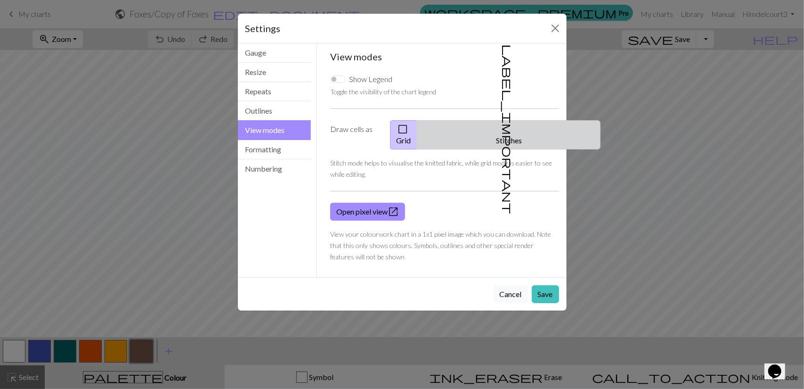
click at [512, 128] on button "label_important Stitches" at bounding box center [509, 134] width 184 height 29
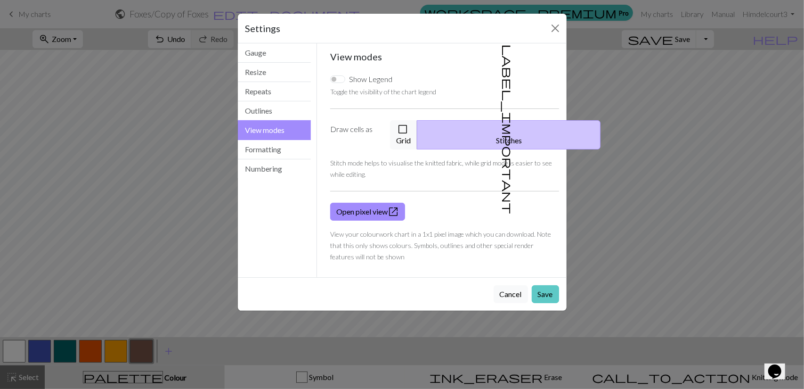
click at [543, 285] on button "Save" at bounding box center [545, 294] width 27 height 18
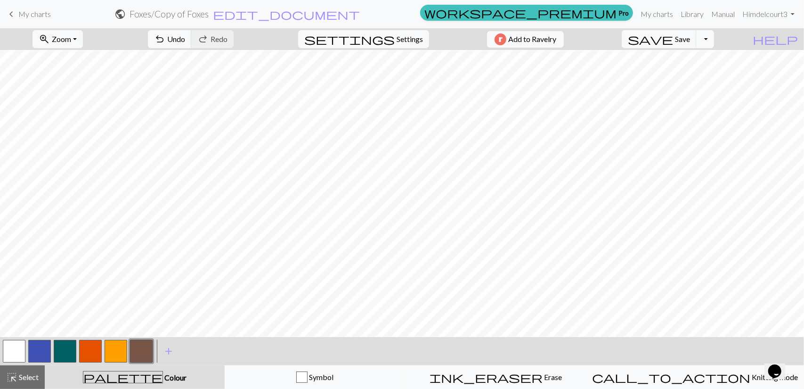
click at [714, 39] on button "Toggle Dropdown" at bounding box center [705, 39] width 18 height 18
click at [698, 73] on button "save_alt Download" at bounding box center [635, 74] width 155 height 15
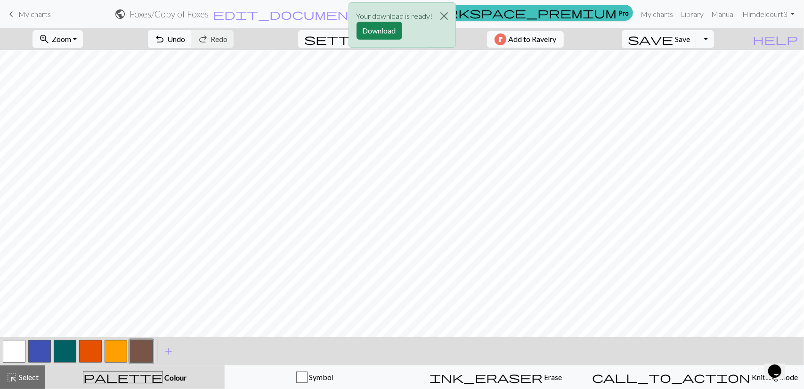
click at [119, 10] on div "Your download is ready! Download" at bounding box center [402, 27] width 804 height 55
click at [385, 27] on button "Download" at bounding box center [380, 31] width 46 height 18
